Goal: Book appointment/travel/reservation

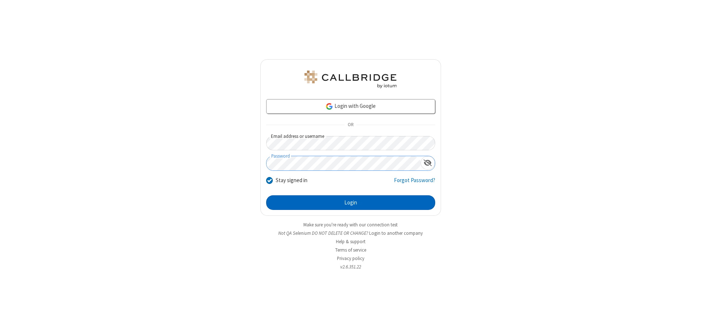
click at [351, 202] on button "Login" at bounding box center [350, 202] width 169 height 15
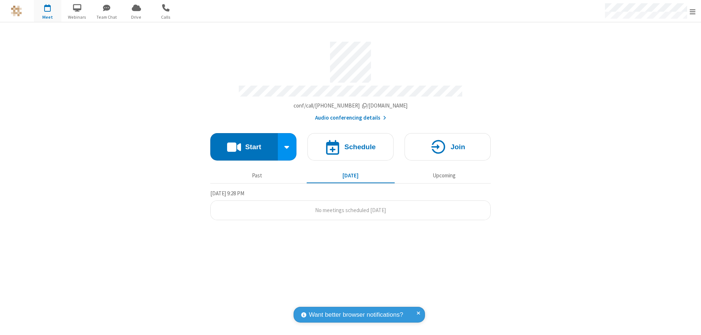
click at [693, 11] on span "Open menu" at bounding box center [693, 11] width 6 height 7
click at [47, 11] on span "button" at bounding box center [47, 7] width 27 height 12
click at [351, 143] on h4 "Schedule" at bounding box center [360, 146] width 31 height 7
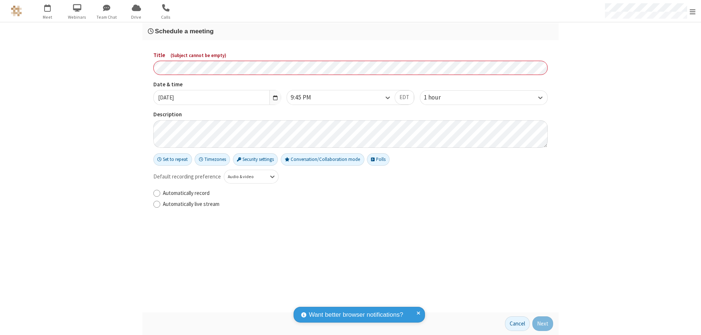
click at [351, 31] on h3 "Schedule a meeting" at bounding box center [351, 31] width 406 height 7
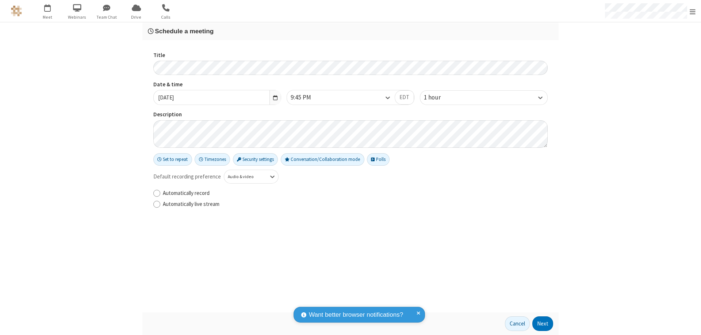
click at [543, 323] on button "Next" at bounding box center [543, 323] width 21 height 15
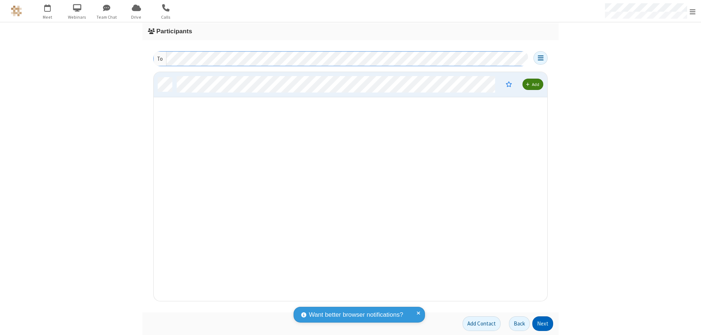
click at [543, 323] on button "Next" at bounding box center [543, 323] width 21 height 15
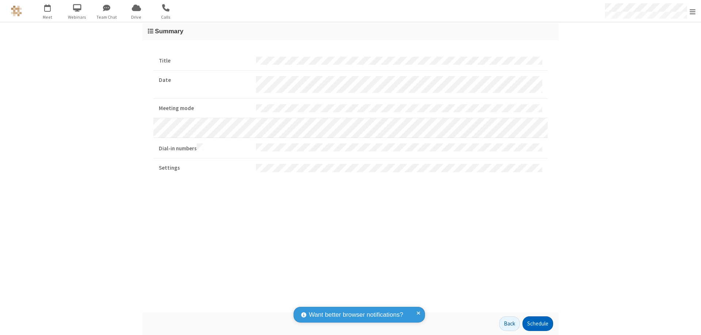
click at [538, 323] on button "Schedule" at bounding box center [538, 323] width 31 height 15
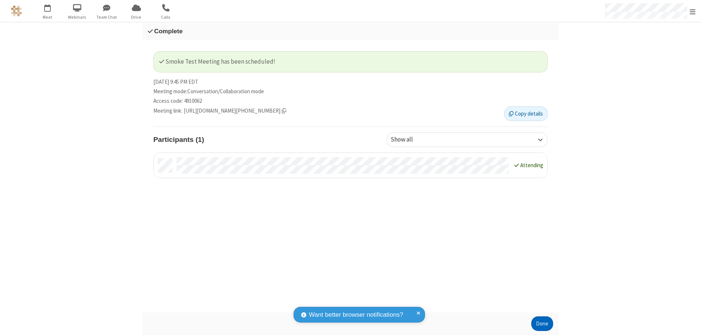
click at [543, 323] on button "Done" at bounding box center [543, 323] width 22 height 15
